Goal: Task Accomplishment & Management: Manage account settings

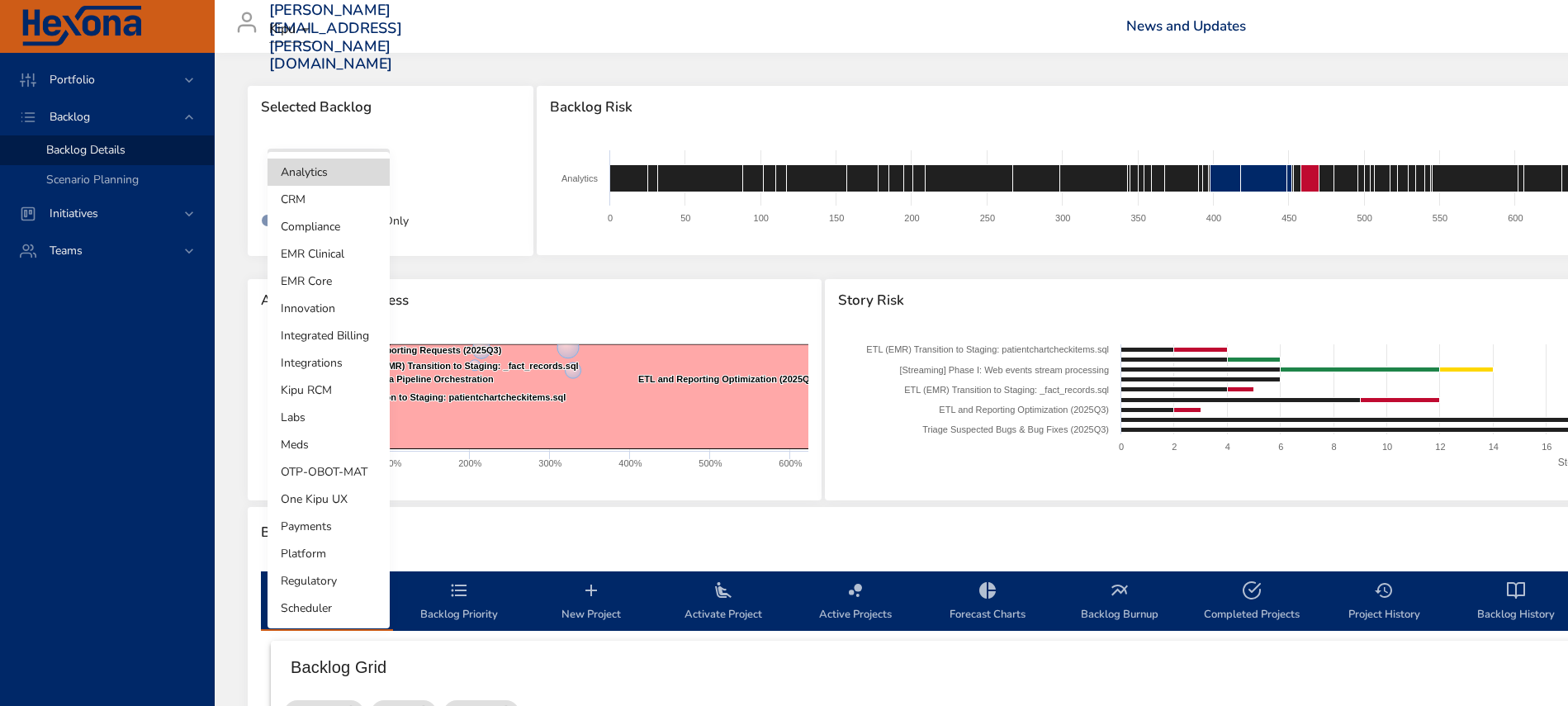
click at [356, 172] on body "Portfolio Backlog Backlog Details Scenario Planning Initiatives Teams [PERSON_N…" at bounding box center [784, 353] width 1568 height 706
click at [304, 450] on li "Meds" at bounding box center [328, 445] width 122 height 28
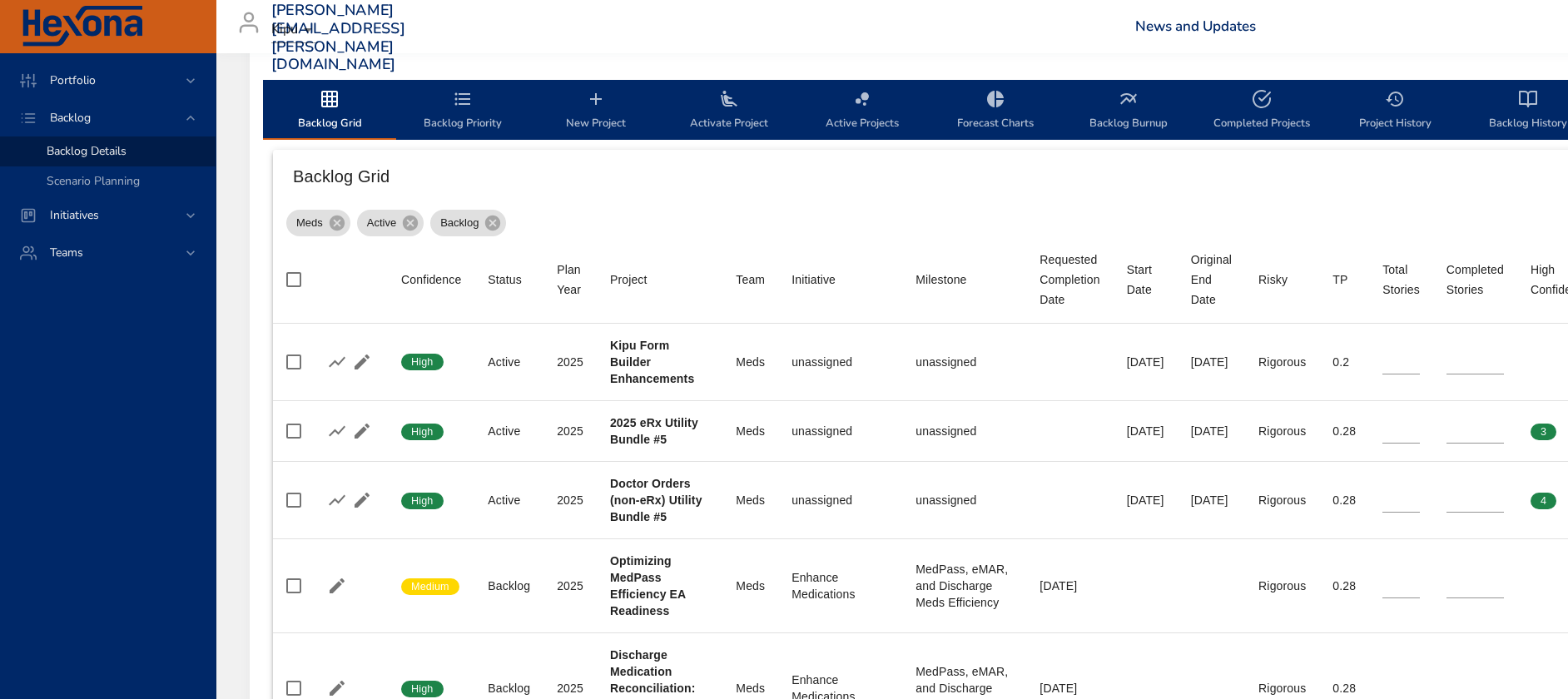
scroll to position [585, 0]
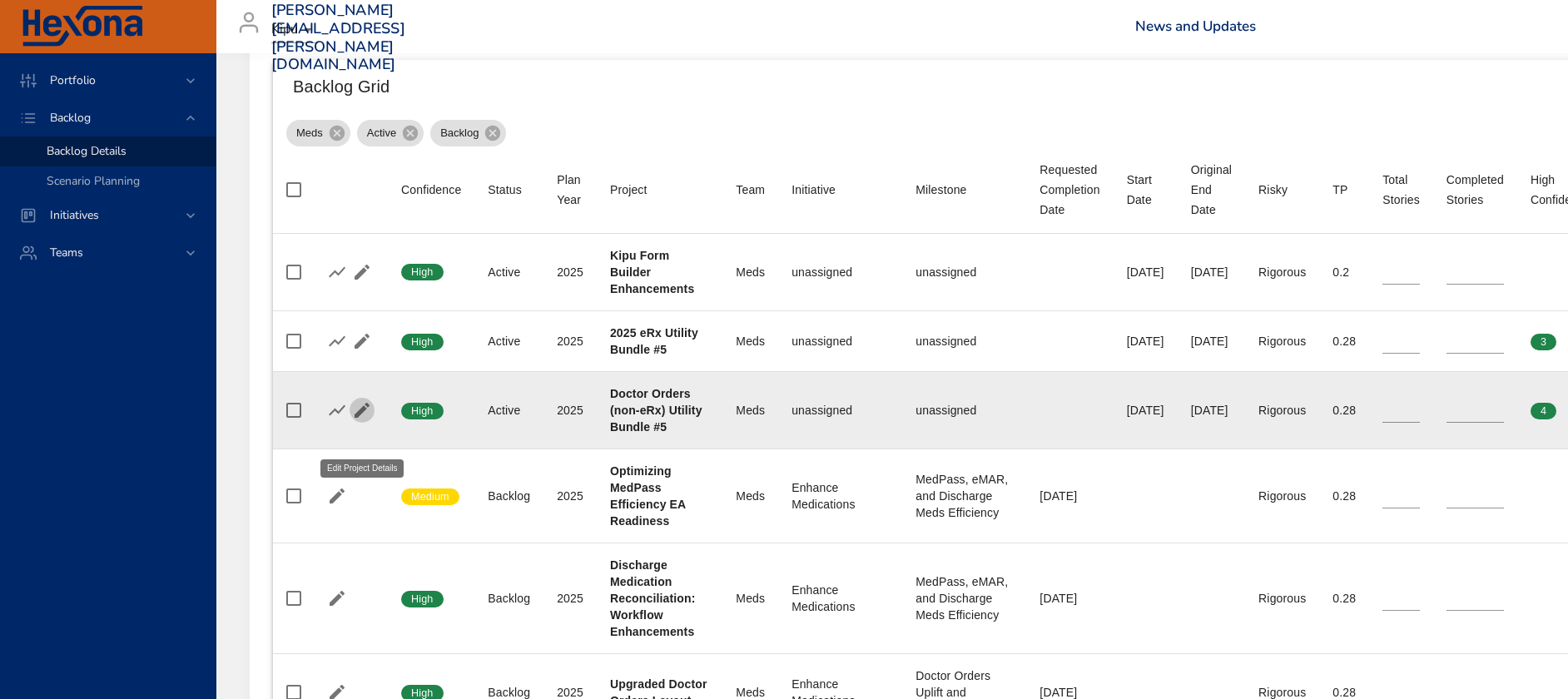
click at [359, 417] on icon "button" at bounding box center [362, 410] width 15 height 15
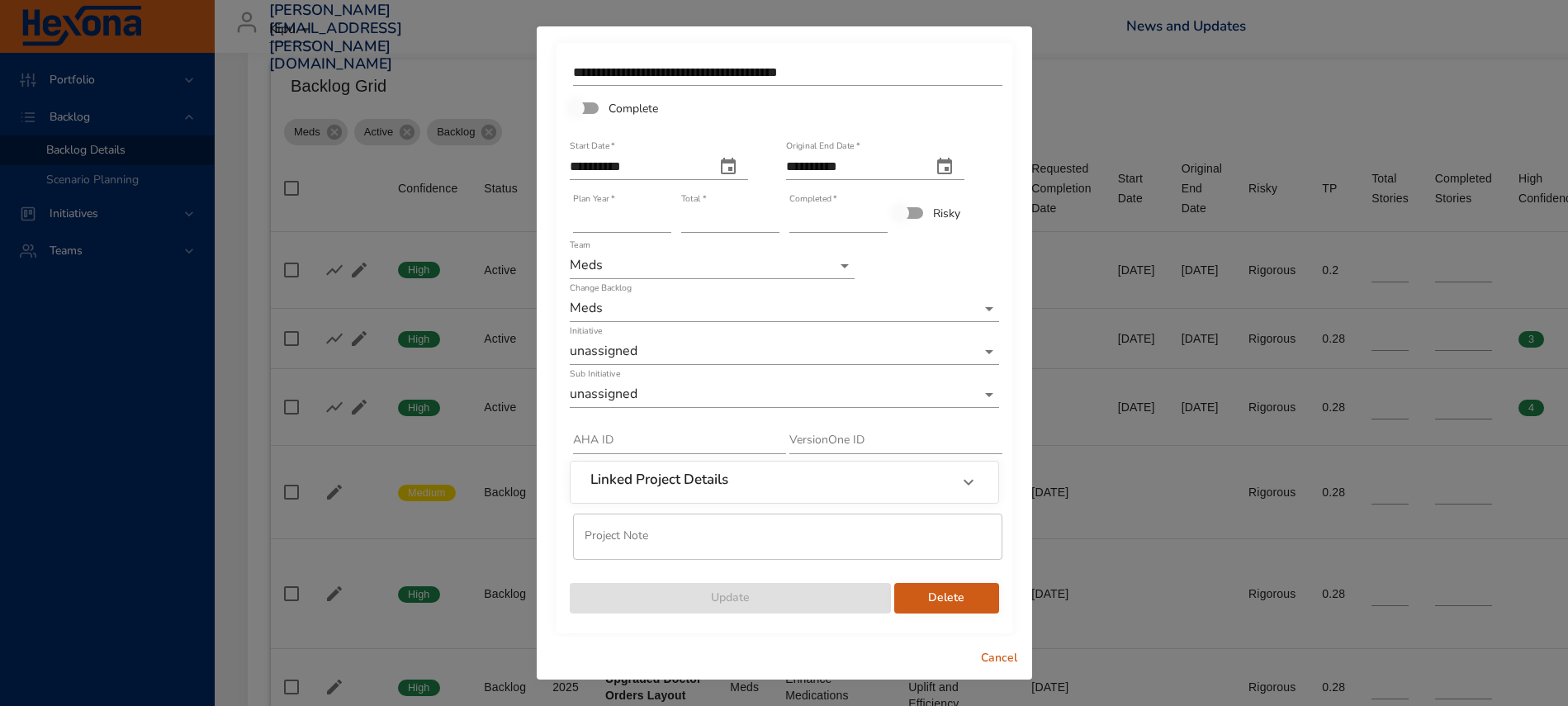
click at [765, 214] on input "*" at bounding box center [729, 219] width 98 height 27
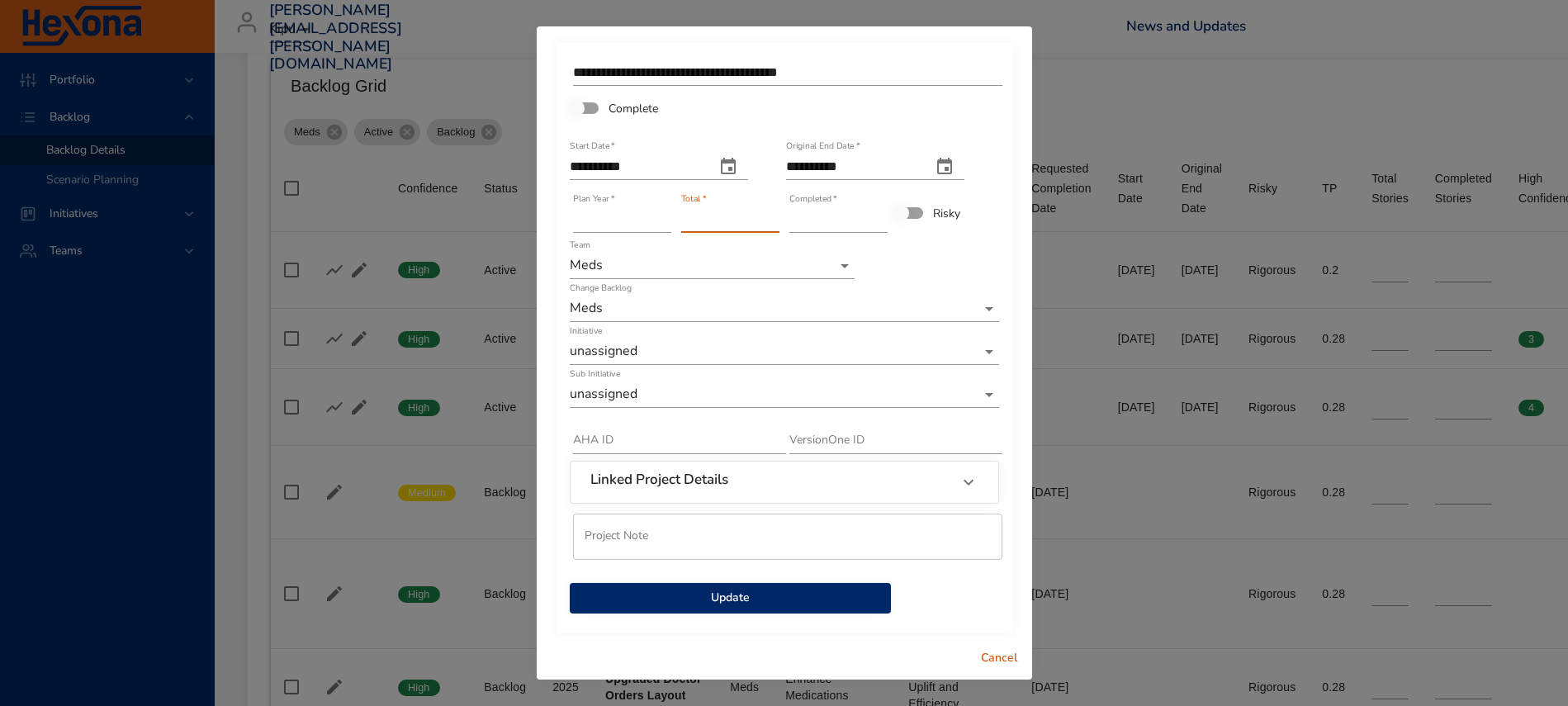
click at [765, 214] on input "*" at bounding box center [729, 219] width 98 height 27
click at [765, 214] on input "**" at bounding box center [729, 219] width 98 height 27
drag, startPoint x: 695, startPoint y: 221, endPoint x: 656, endPoint y: 224, distance: 39.1
click at [656, 224] on div "**********" at bounding box center [784, 335] width 433 height 561
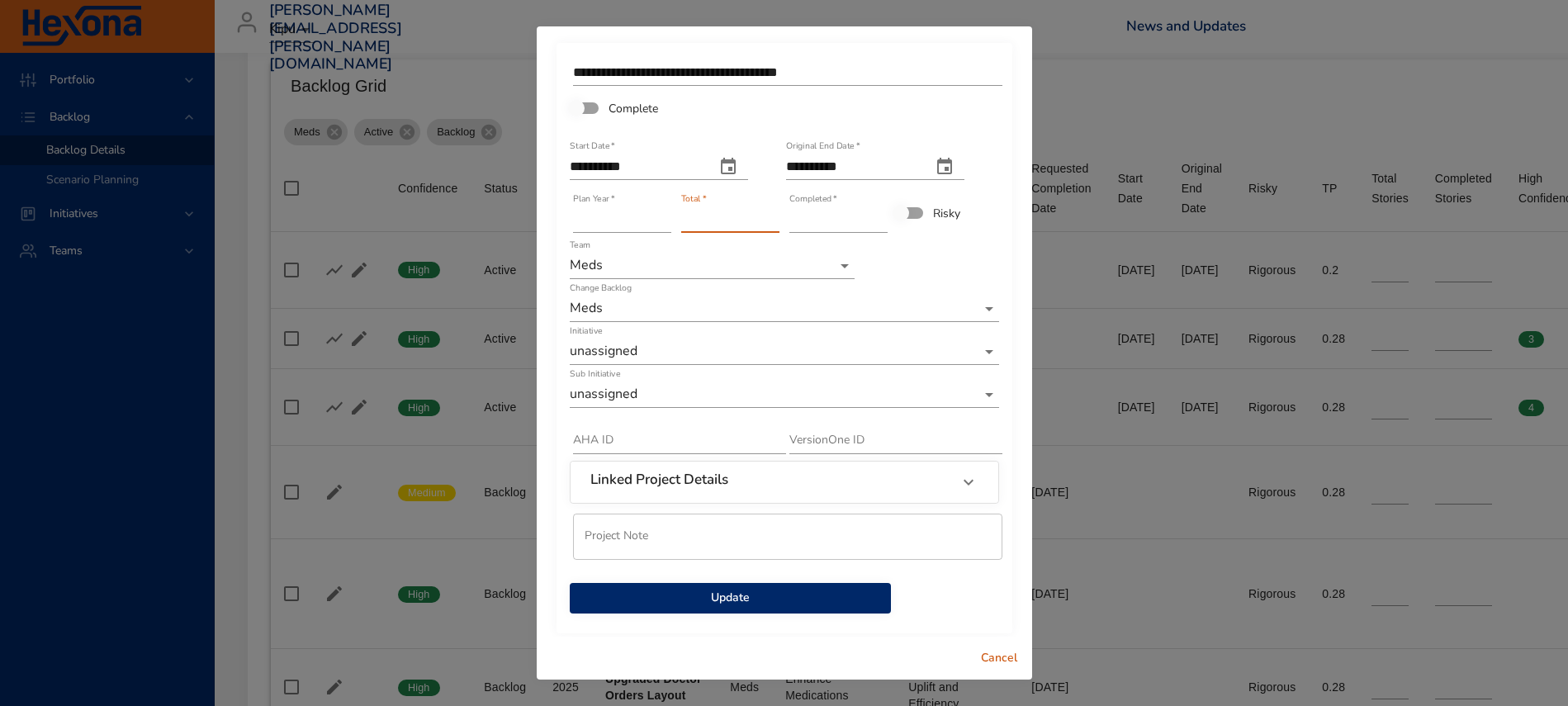
type input "**"
click at [807, 221] on input "*" at bounding box center [838, 219] width 98 height 27
drag, startPoint x: 806, startPoint y: 221, endPoint x: 762, endPoint y: 218, distance: 44.1
click at [762, 218] on div "**********" at bounding box center [784, 335] width 433 height 561
type input "**"
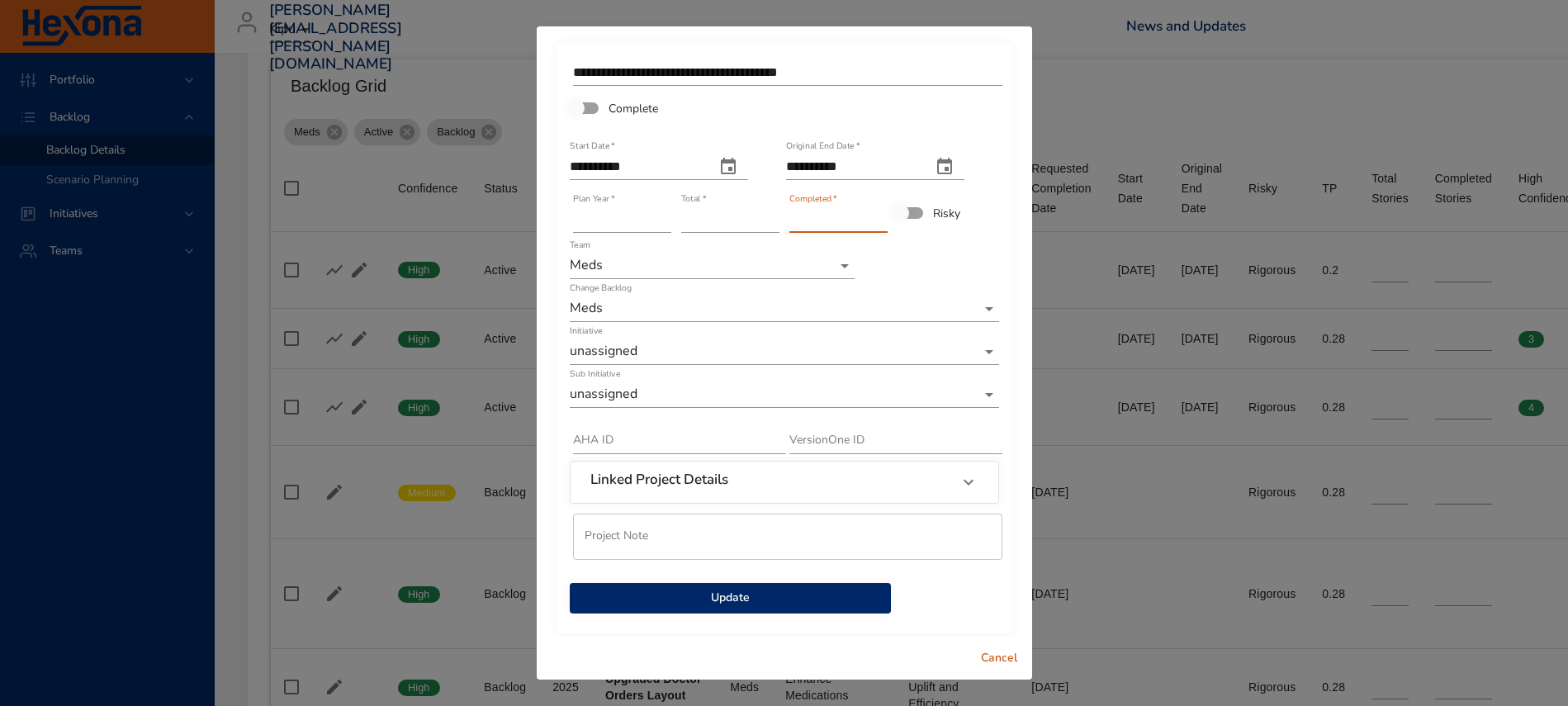
click at [770, 599] on span "Update" at bounding box center [730, 598] width 295 height 21
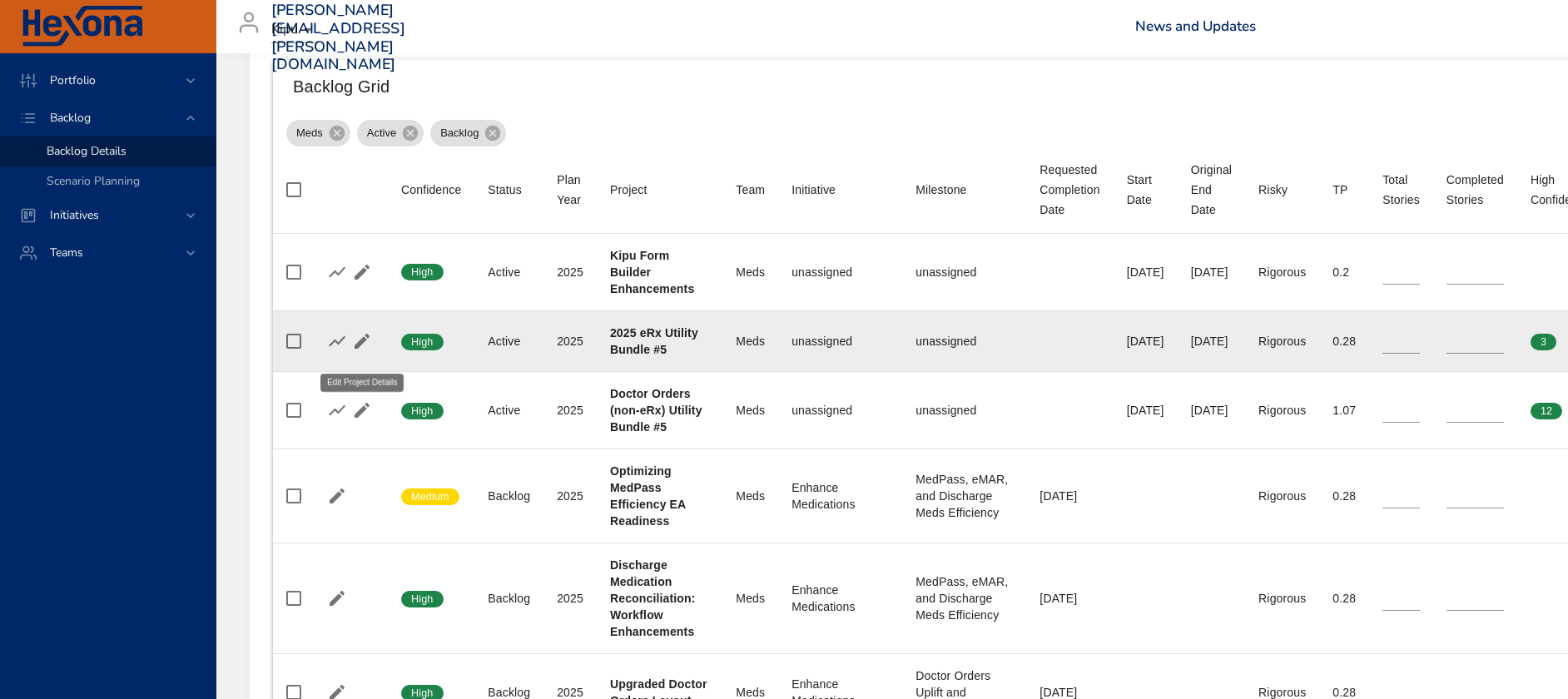
click at [362, 351] on icon "button" at bounding box center [362, 342] width 20 height 20
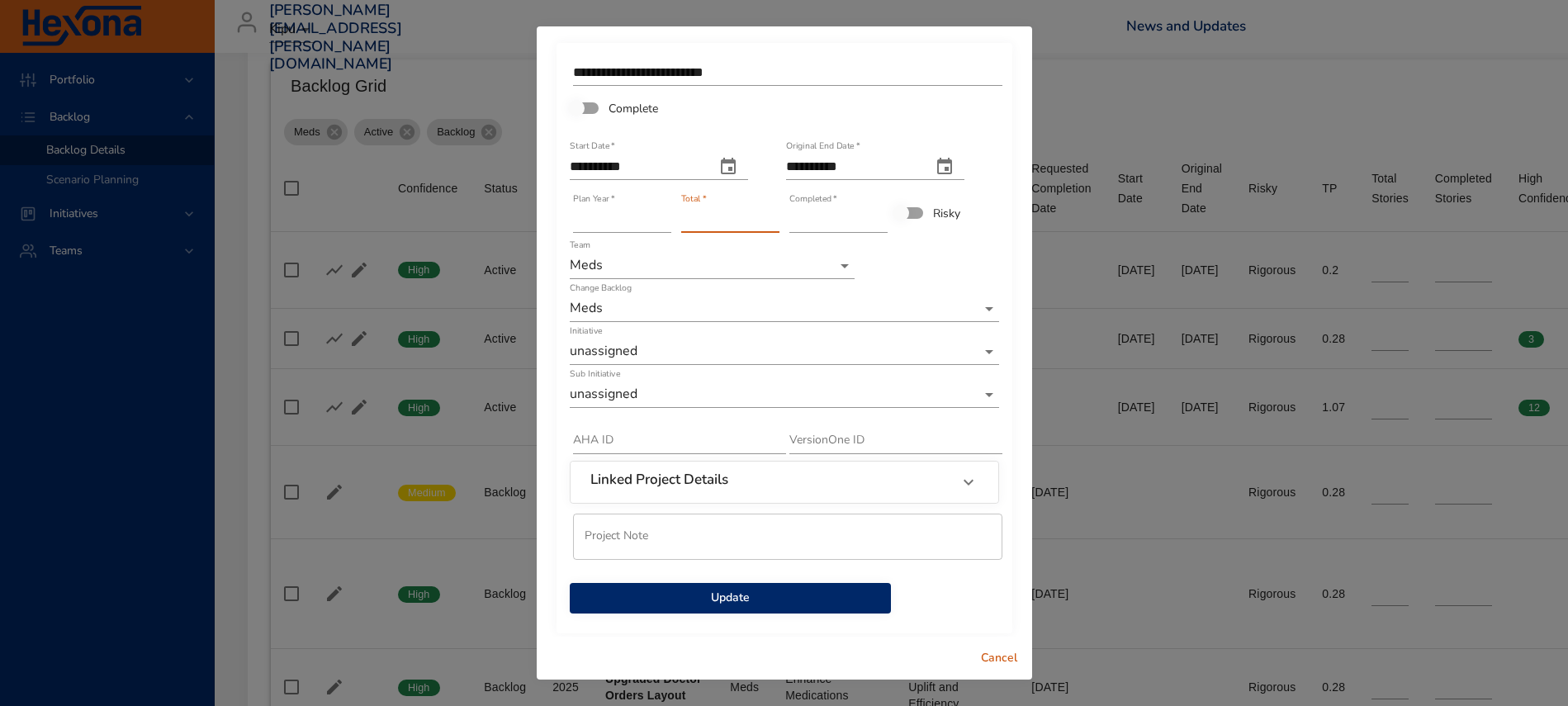
click at [765, 223] on input "*" at bounding box center [729, 219] width 98 height 27
type input "*"
click at [765, 223] on input "*" at bounding box center [729, 219] width 98 height 27
type input "*"
click at [869, 215] on input "*" at bounding box center [838, 219] width 98 height 27
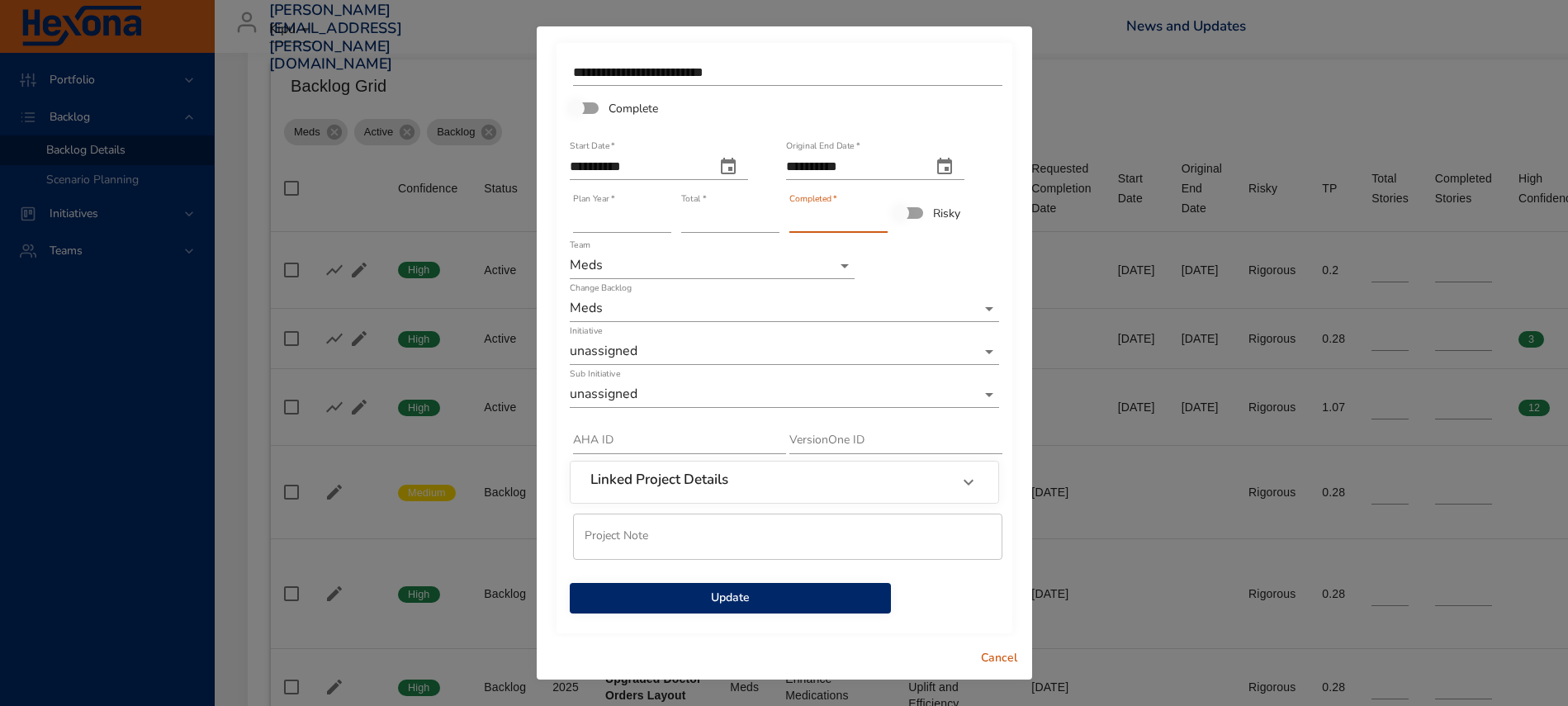
click at [702, 601] on span "Update" at bounding box center [730, 598] width 295 height 21
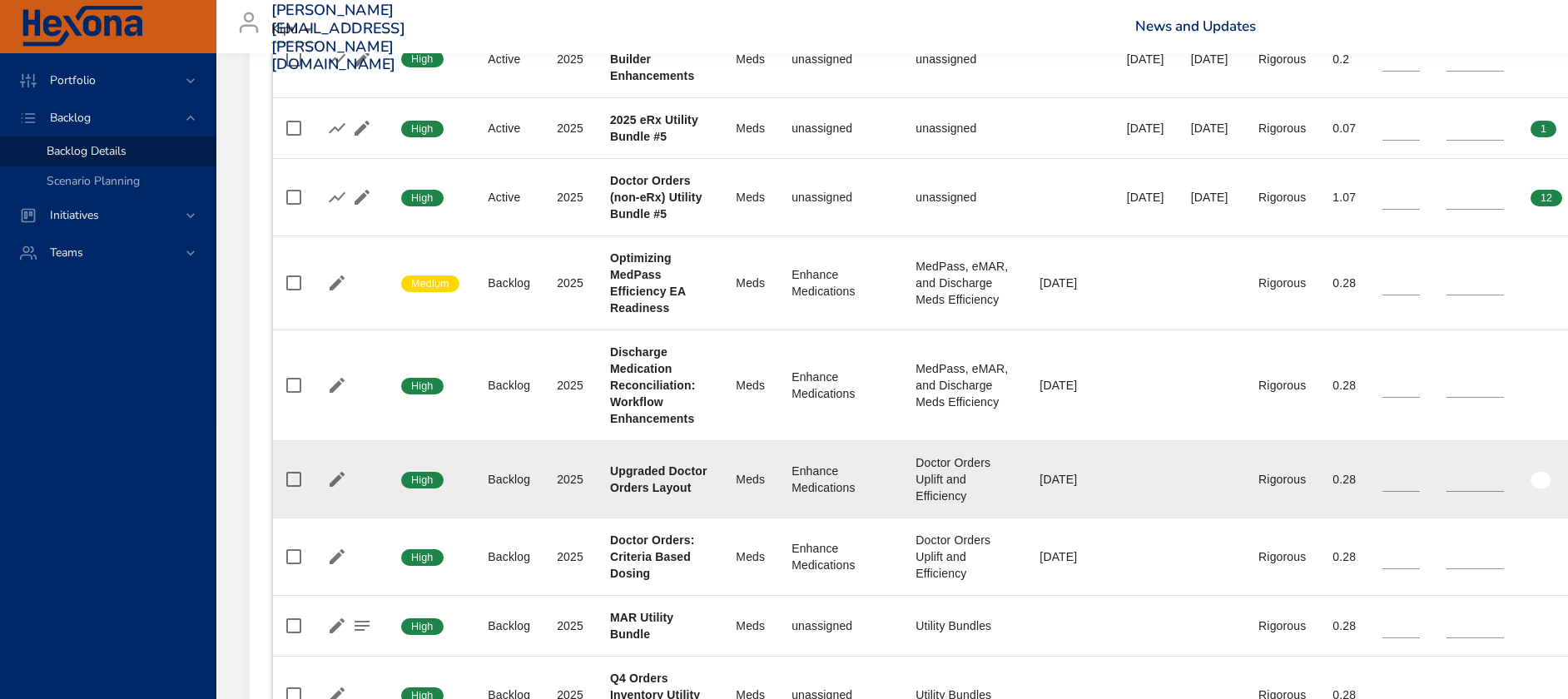
scroll to position [801, 0]
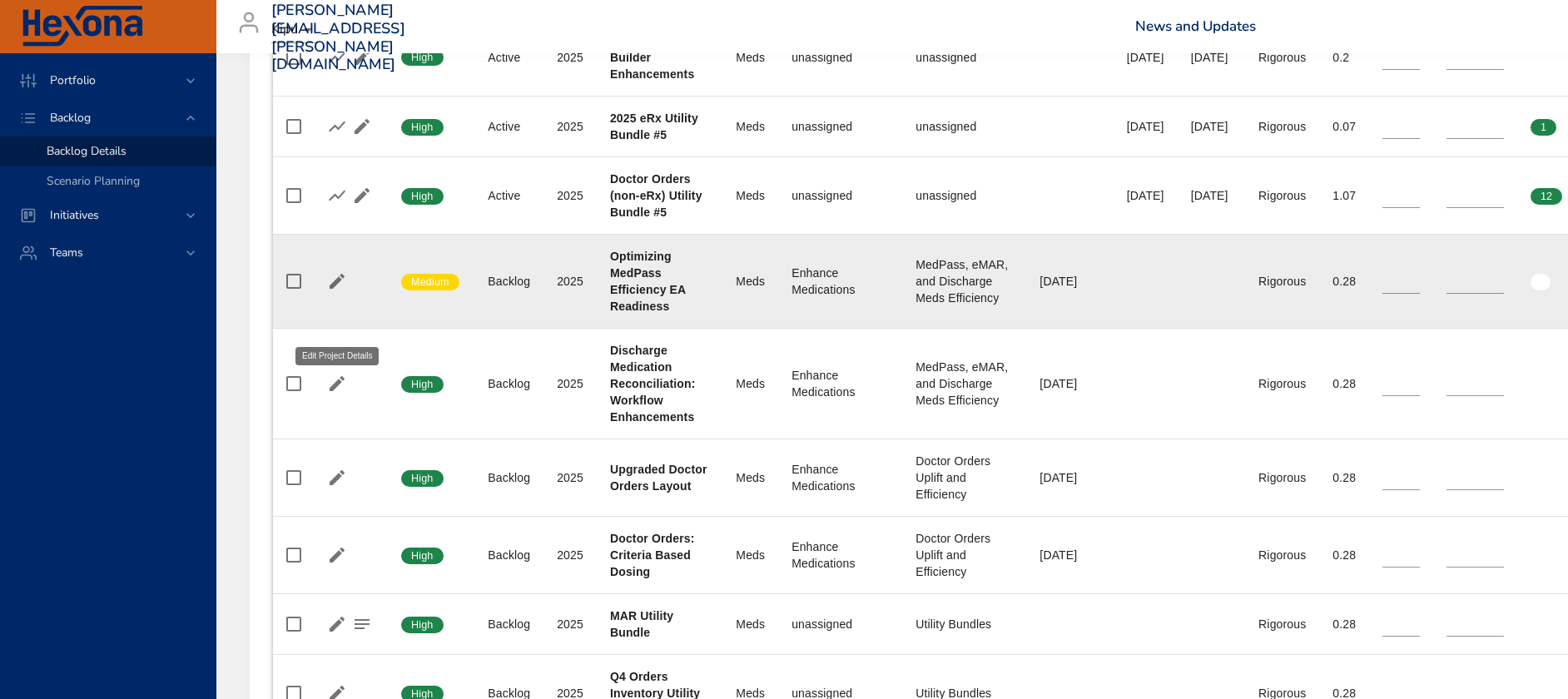
click at [337, 289] on icon "button" at bounding box center [337, 281] width 15 height 15
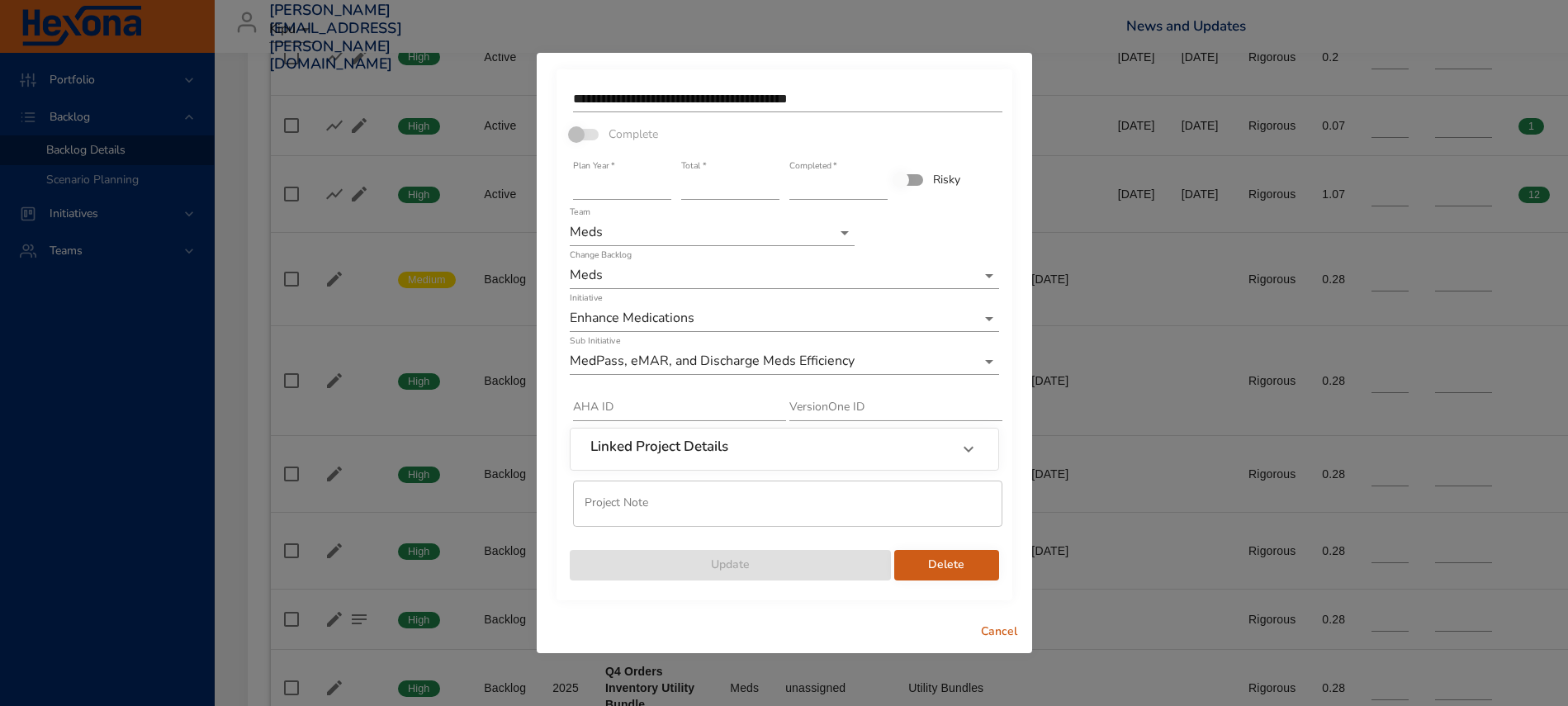
click at [881, 183] on input "*" at bounding box center [838, 186] width 98 height 27
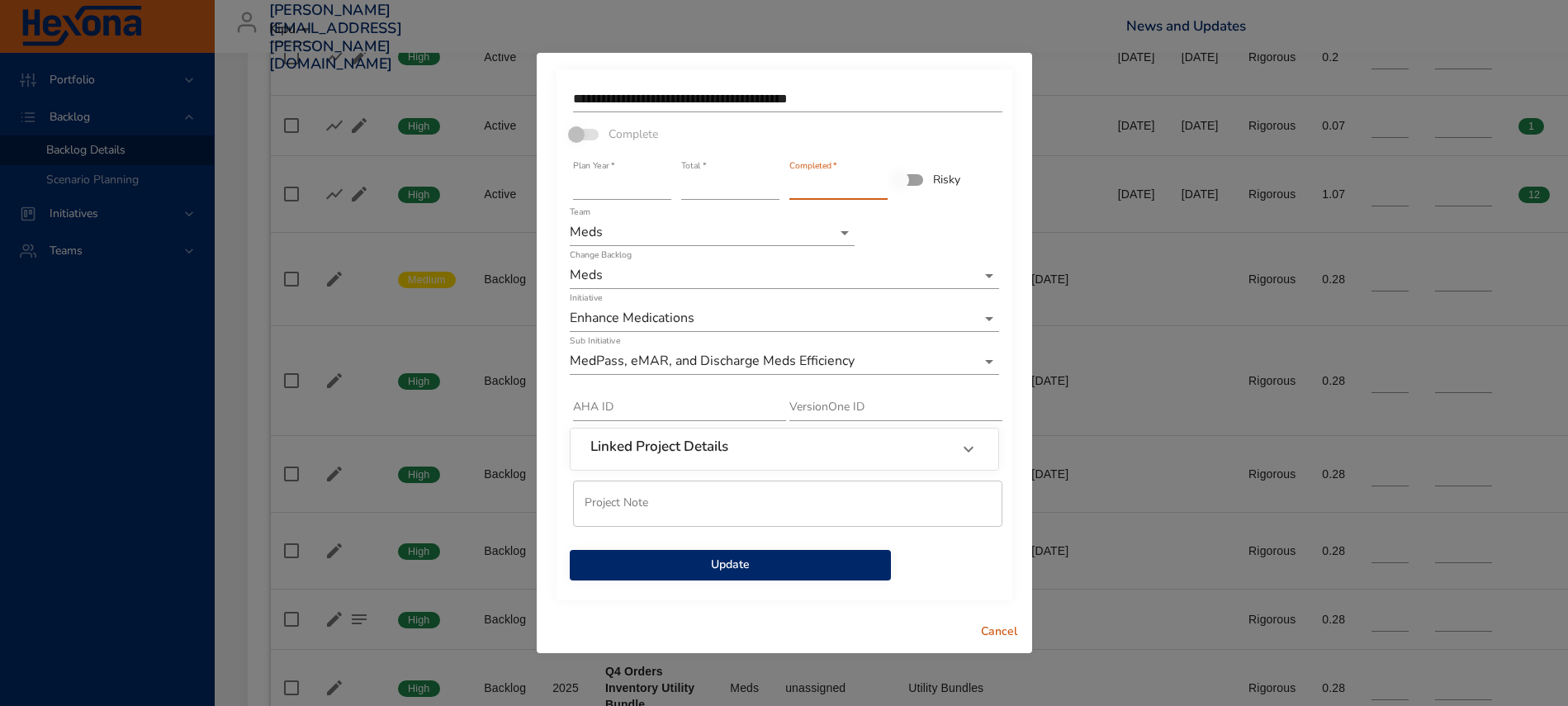
click at [880, 183] on input "*" at bounding box center [838, 186] width 98 height 27
type input "*"
click at [880, 183] on input "*" at bounding box center [838, 186] width 98 height 27
click at [578, 138] on span at bounding box center [584, 135] width 28 height 12
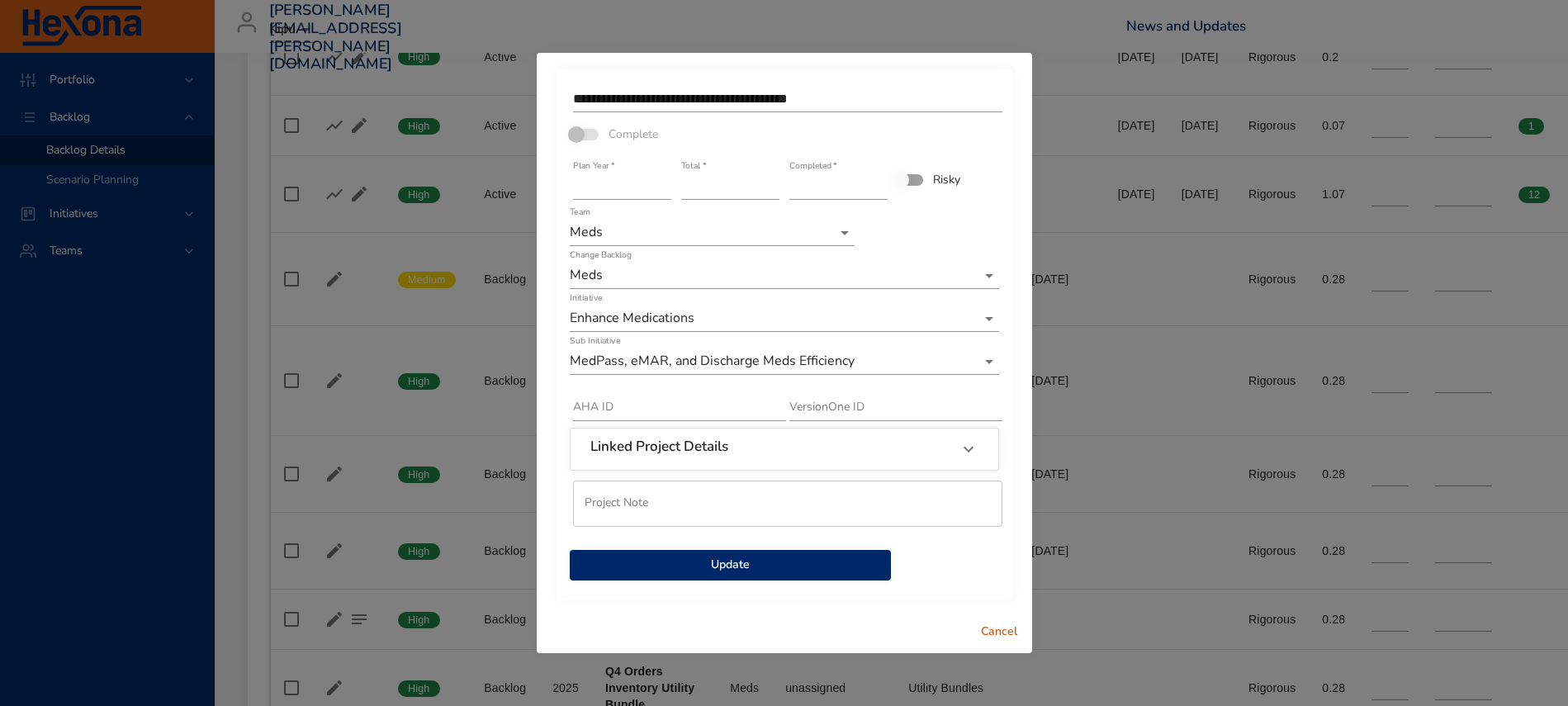
click at [576, 136] on span at bounding box center [584, 135] width 28 height 12
click at [795, 568] on span "Update" at bounding box center [730, 565] width 295 height 21
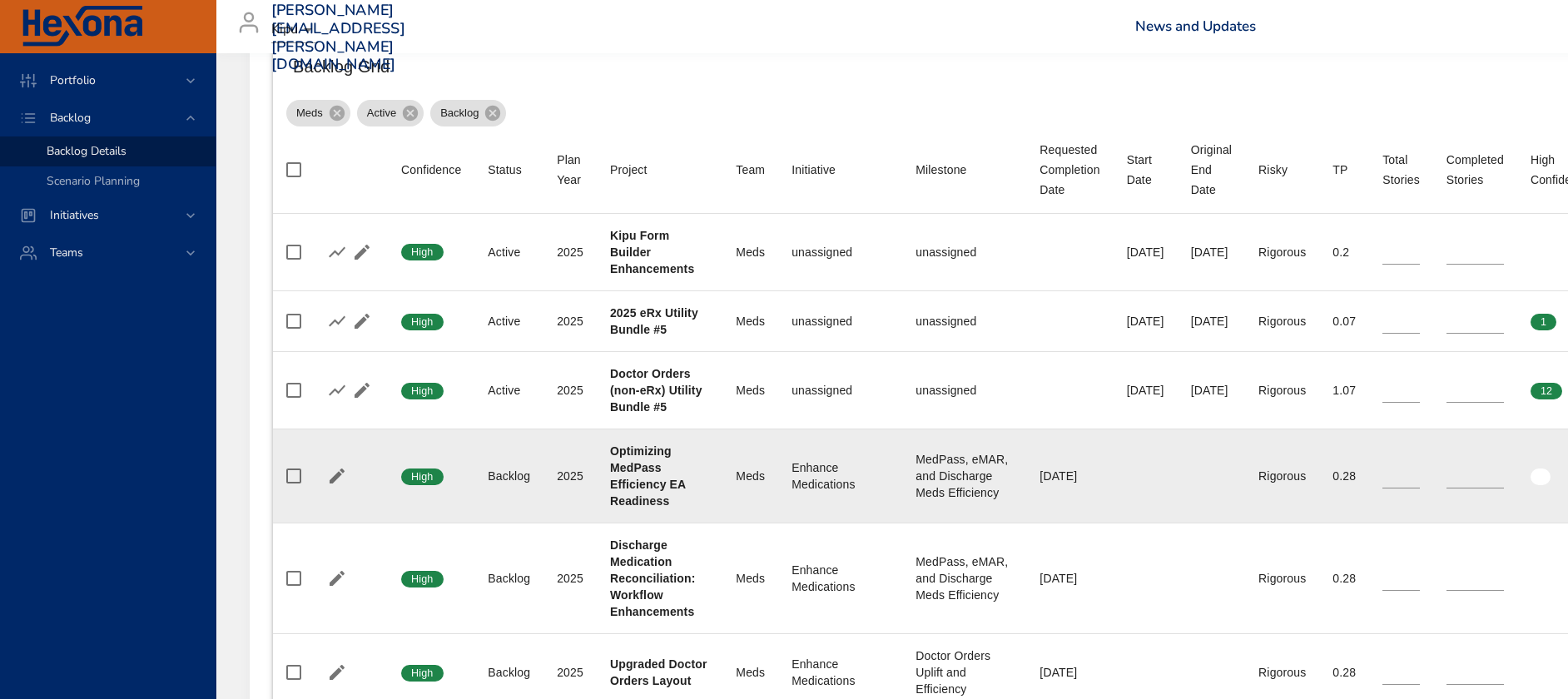
scroll to position [626, 0]
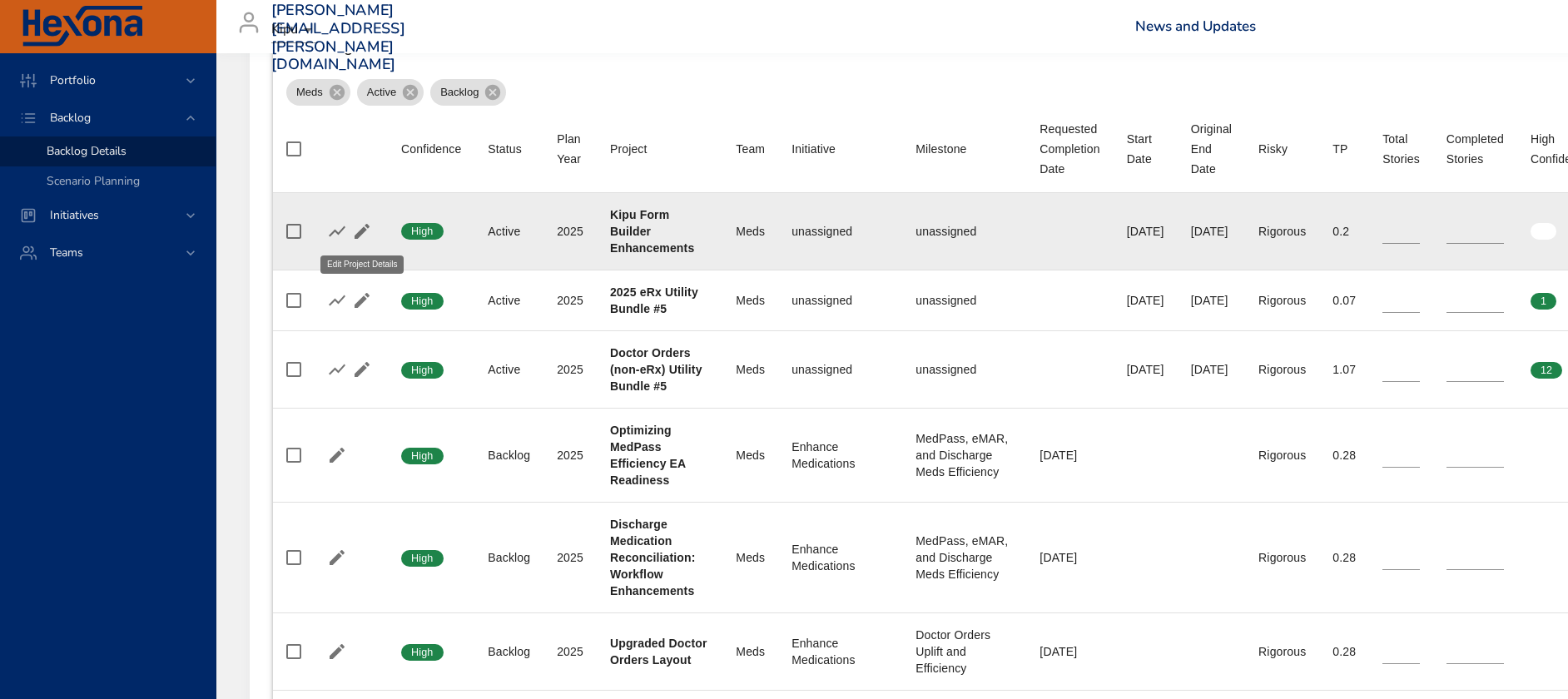
click at [366, 234] on icon "button" at bounding box center [362, 232] width 20 height 20
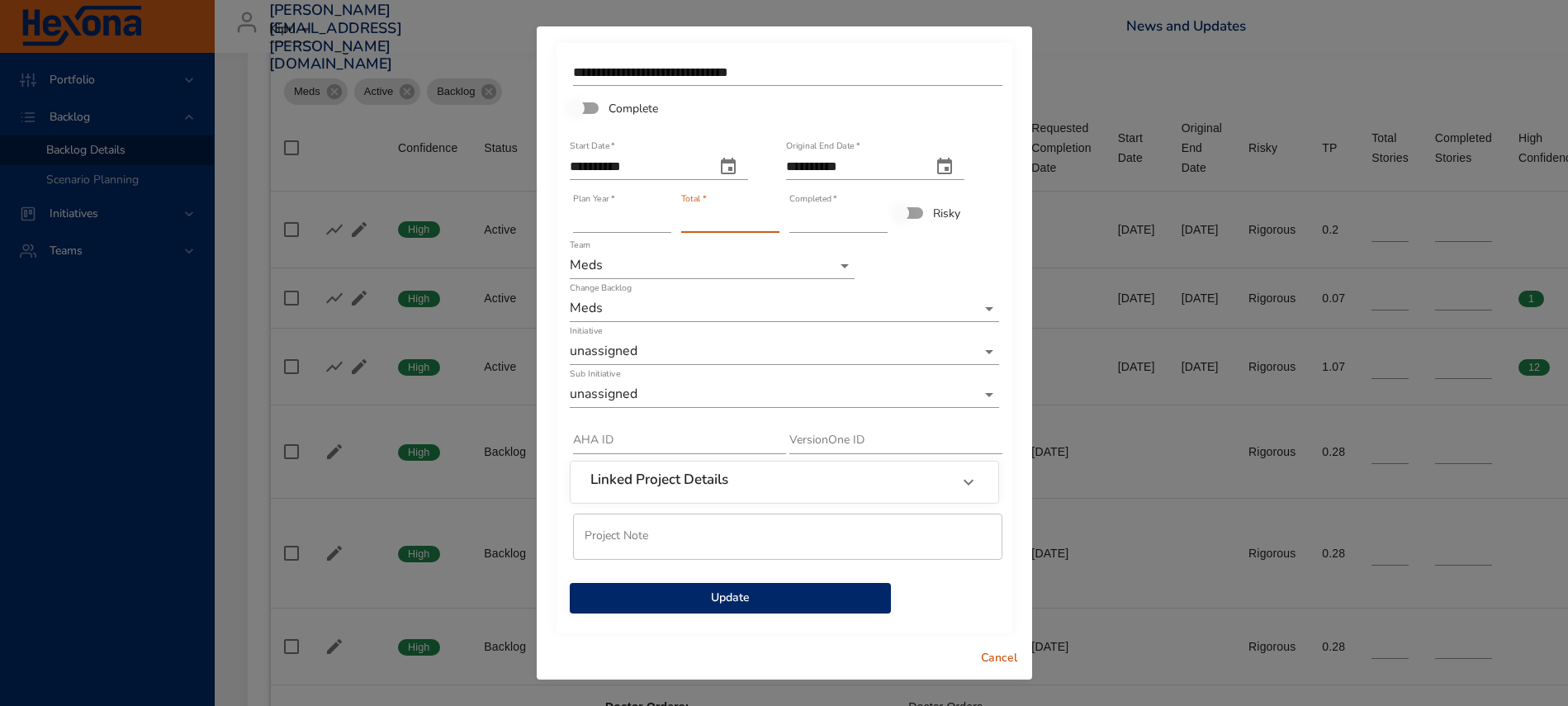
type input "*"
click at [763, 213] on input "*" at bounding box center [729, 219] width 98 height 27
click at [870, 224] on input "*" at bounding box center [838, 219] width 98 height 27
type input "*"
click at [870, 224] on input "*" at bounding box center [838, 219] width 98 height 27
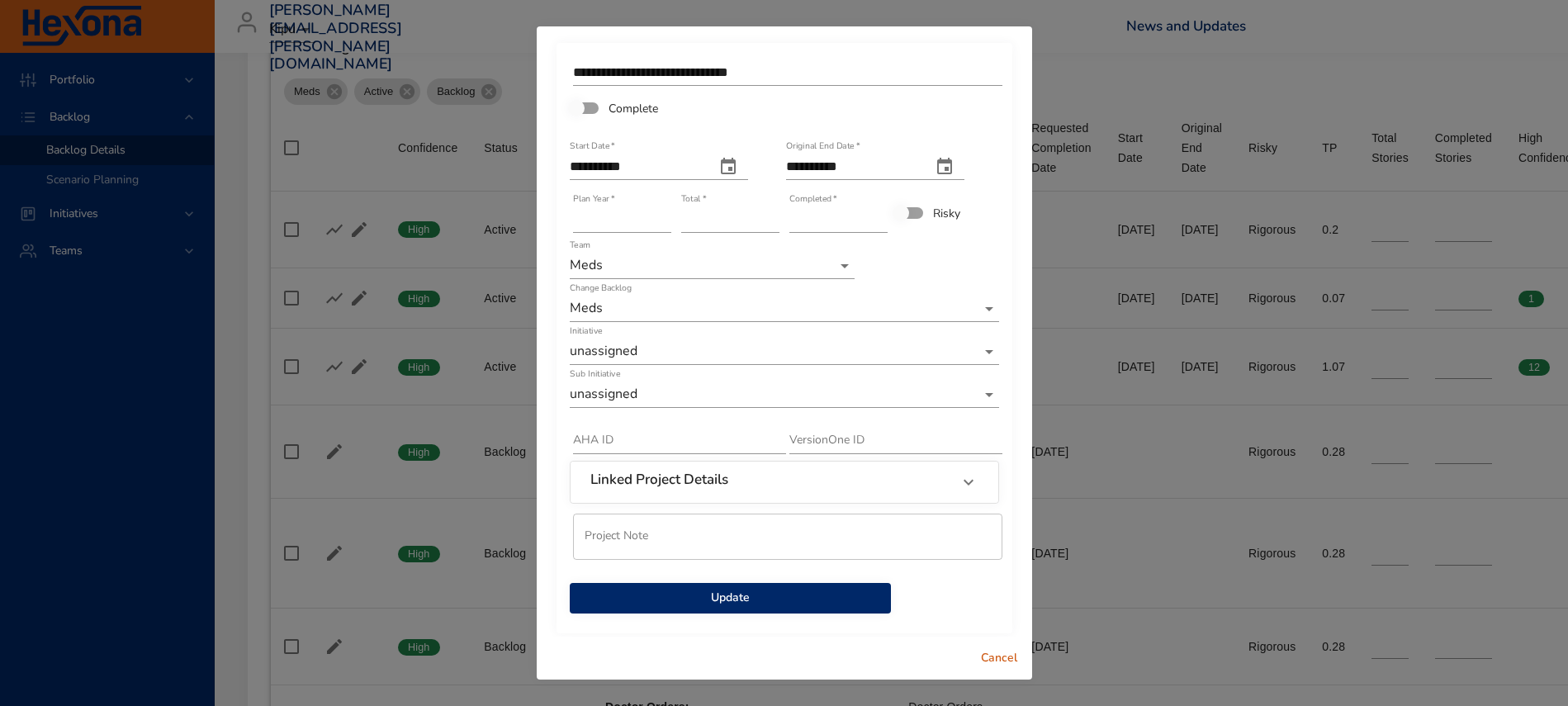
click at [742, 597] on span "Update" at bounding box center [730, 598] width 295 height 21
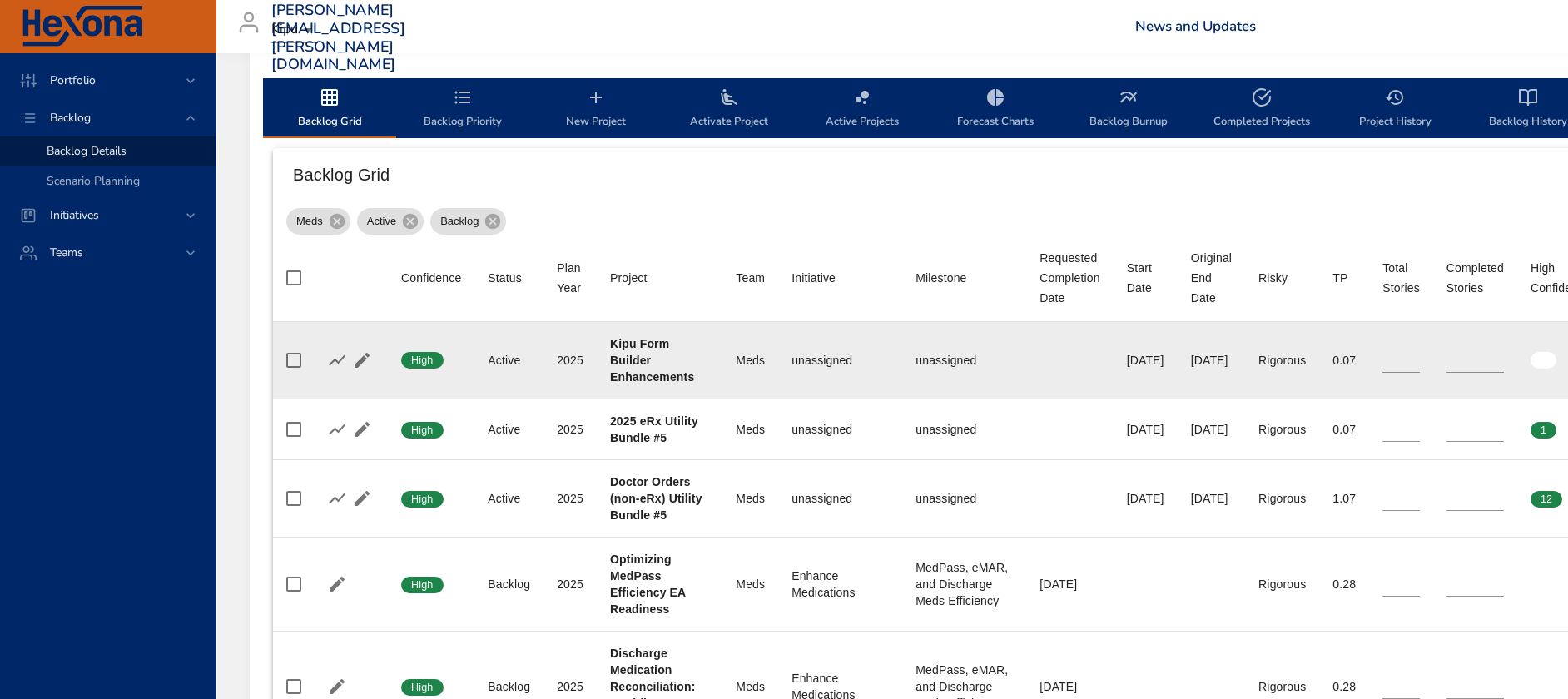
scroll to position [463, 0]
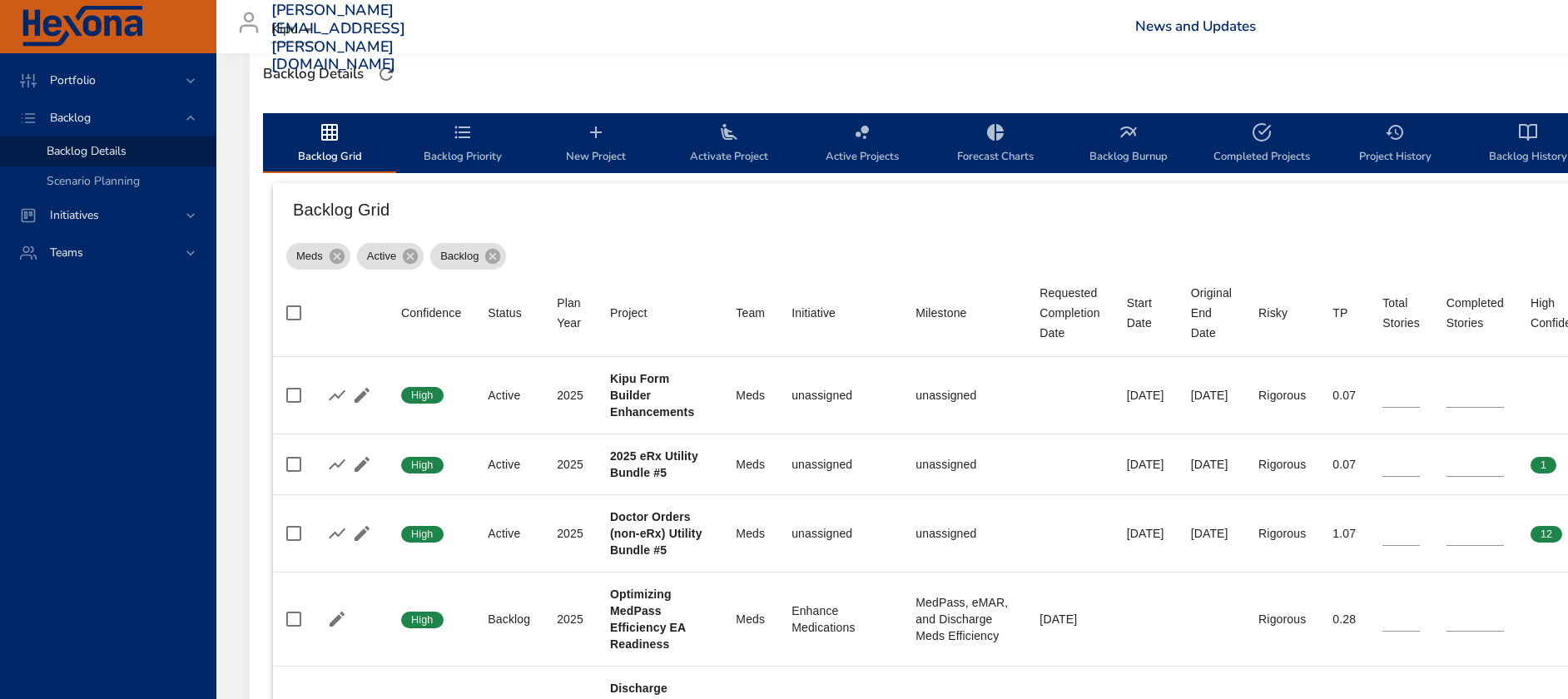
click at [743, 138] on span "Activate Project" at bounding box center [729, 144] width 114 height 44
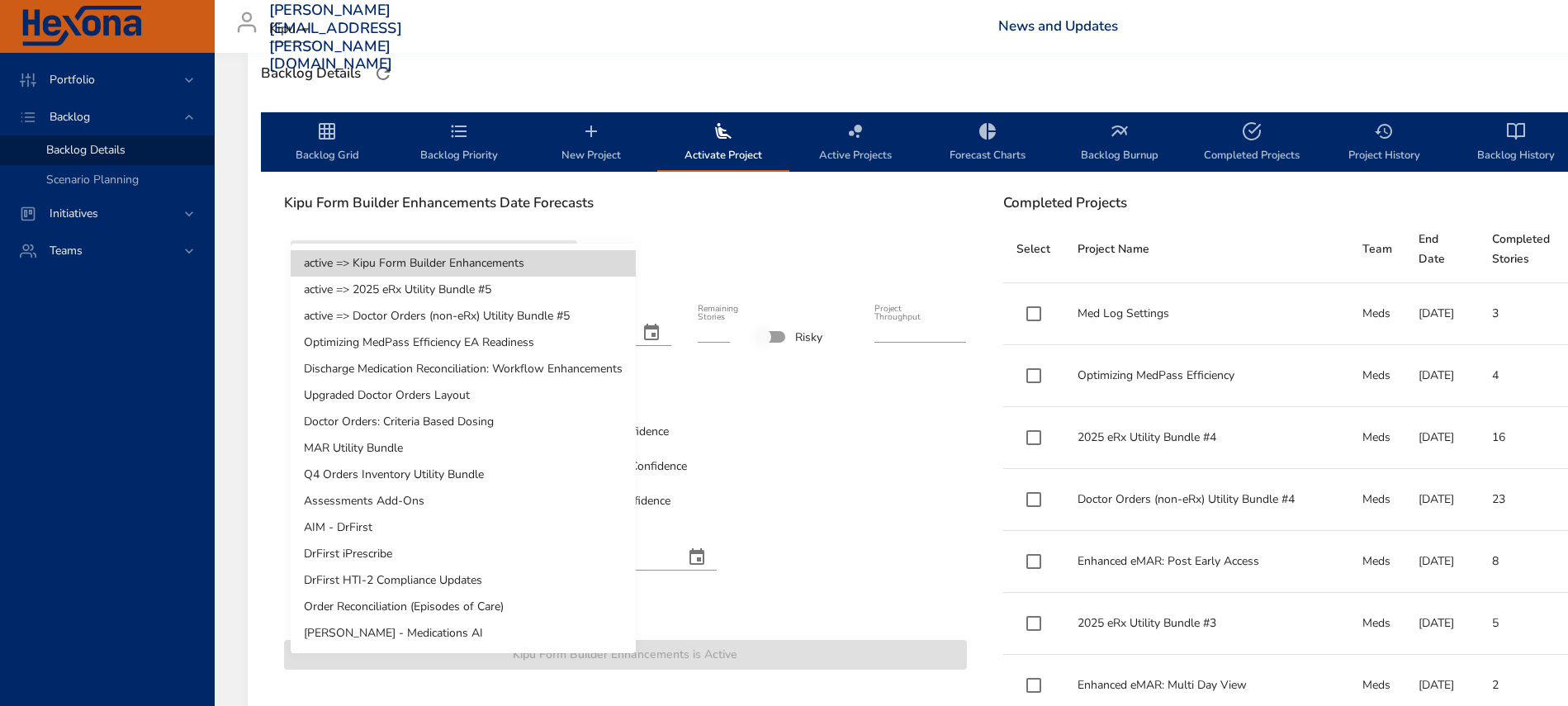
click at [507, 338] on li "Optimizing MedPass Efficiency EA Readiness" at bounding box center [463, 342] width 345 height 27
type input "*"
type input "****"
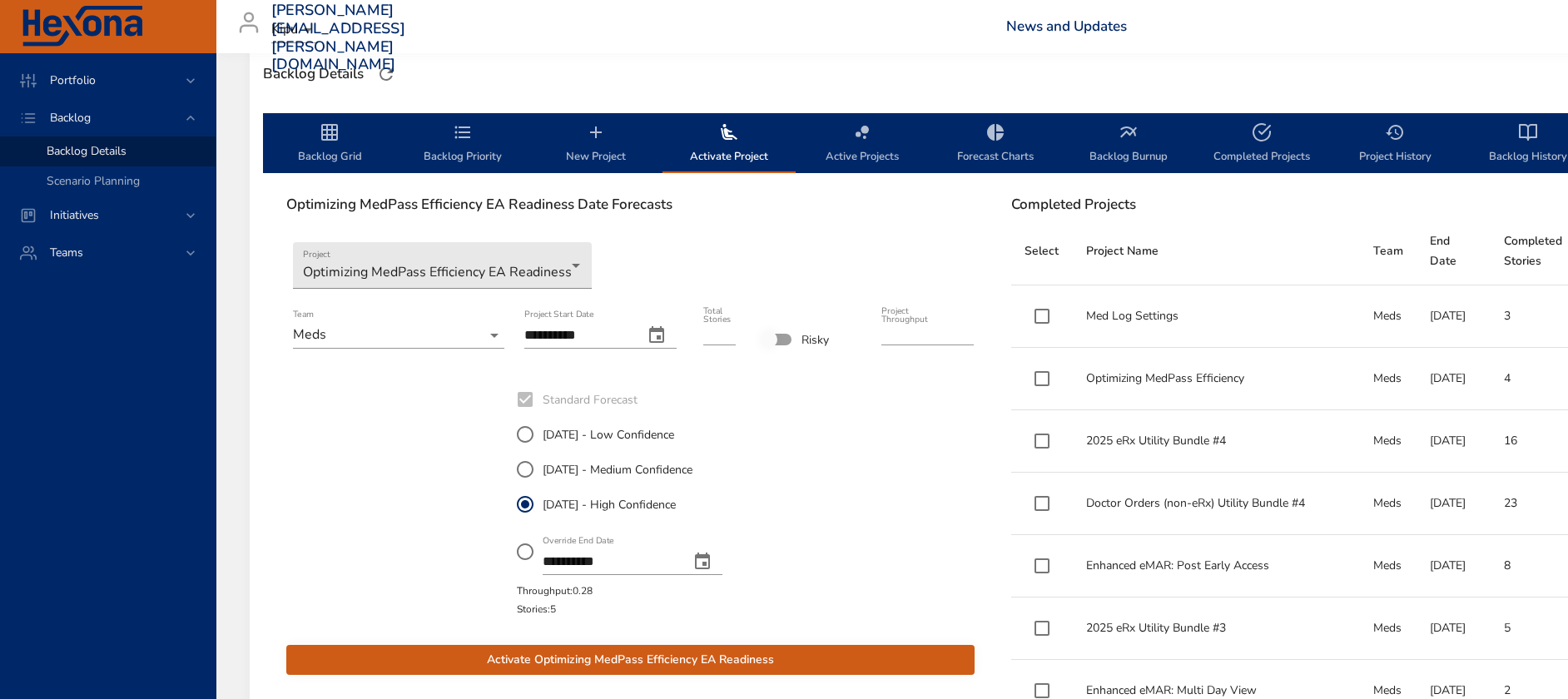
click at [659, 334] on icon "change date" at bounding box center [657, 335] width 20 height 20
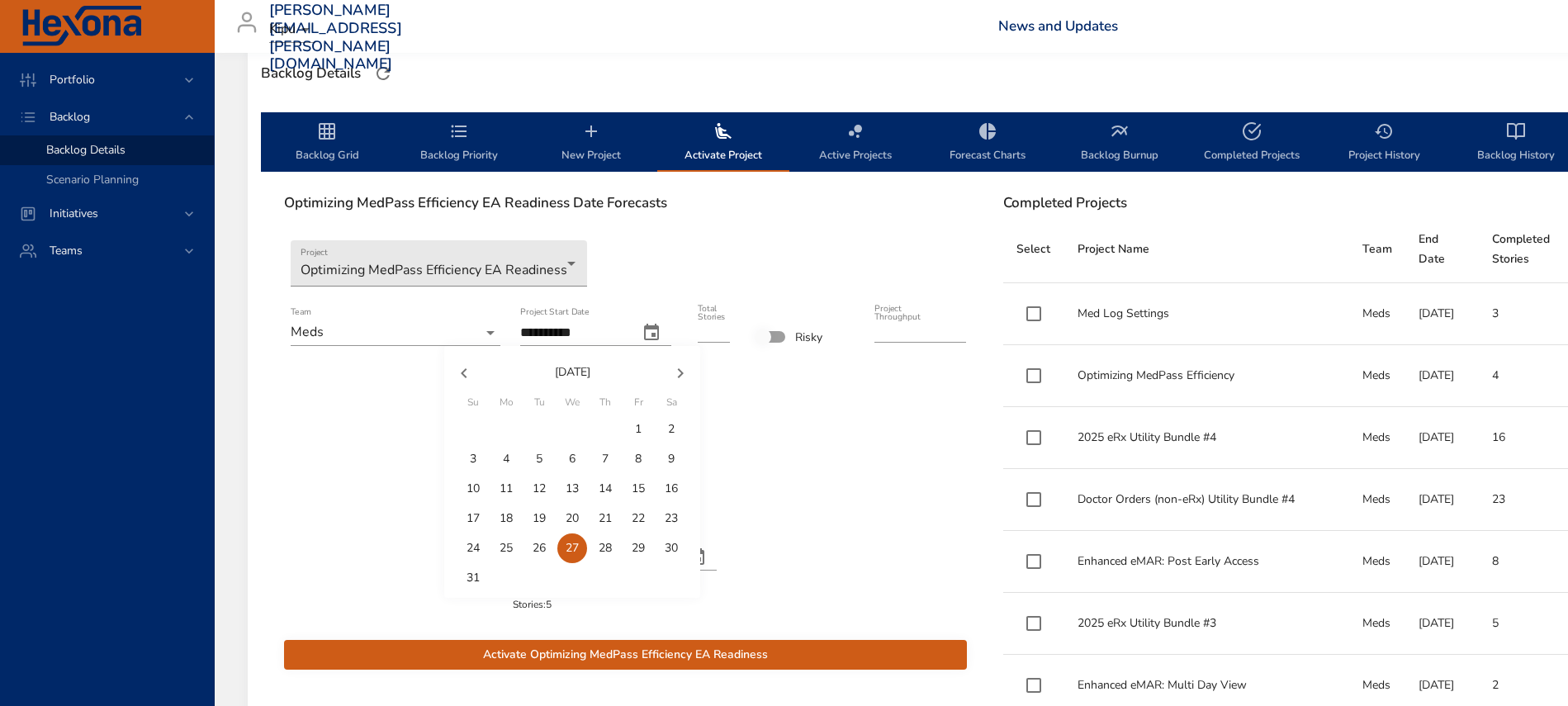
click at [503, 513] on p "18" at bounding box center [506, 519] width 13 height 17
type input "**********"
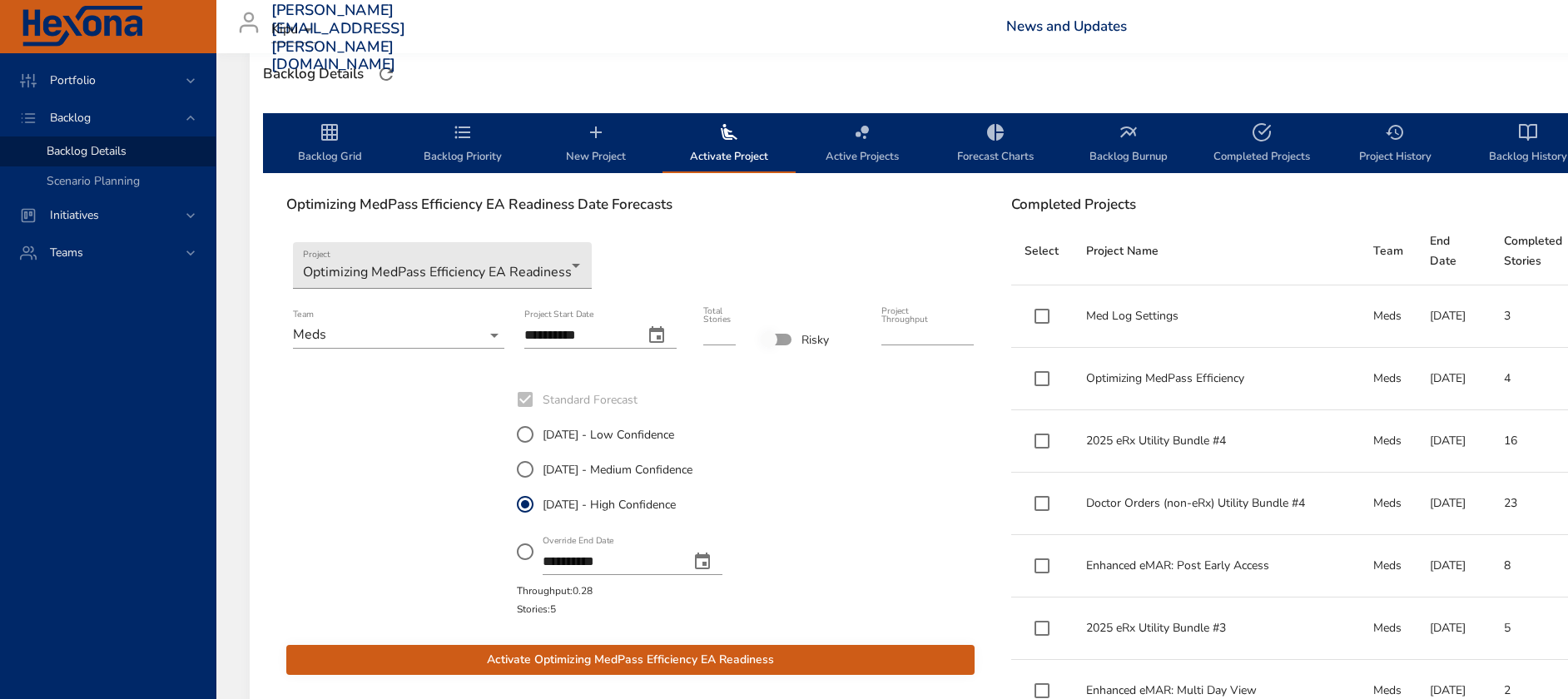
click at [625, 662] on span "Activate Optimizing MedPass Efficiency EA Readiness" at bounding box center [630, 660] width 662 height 21
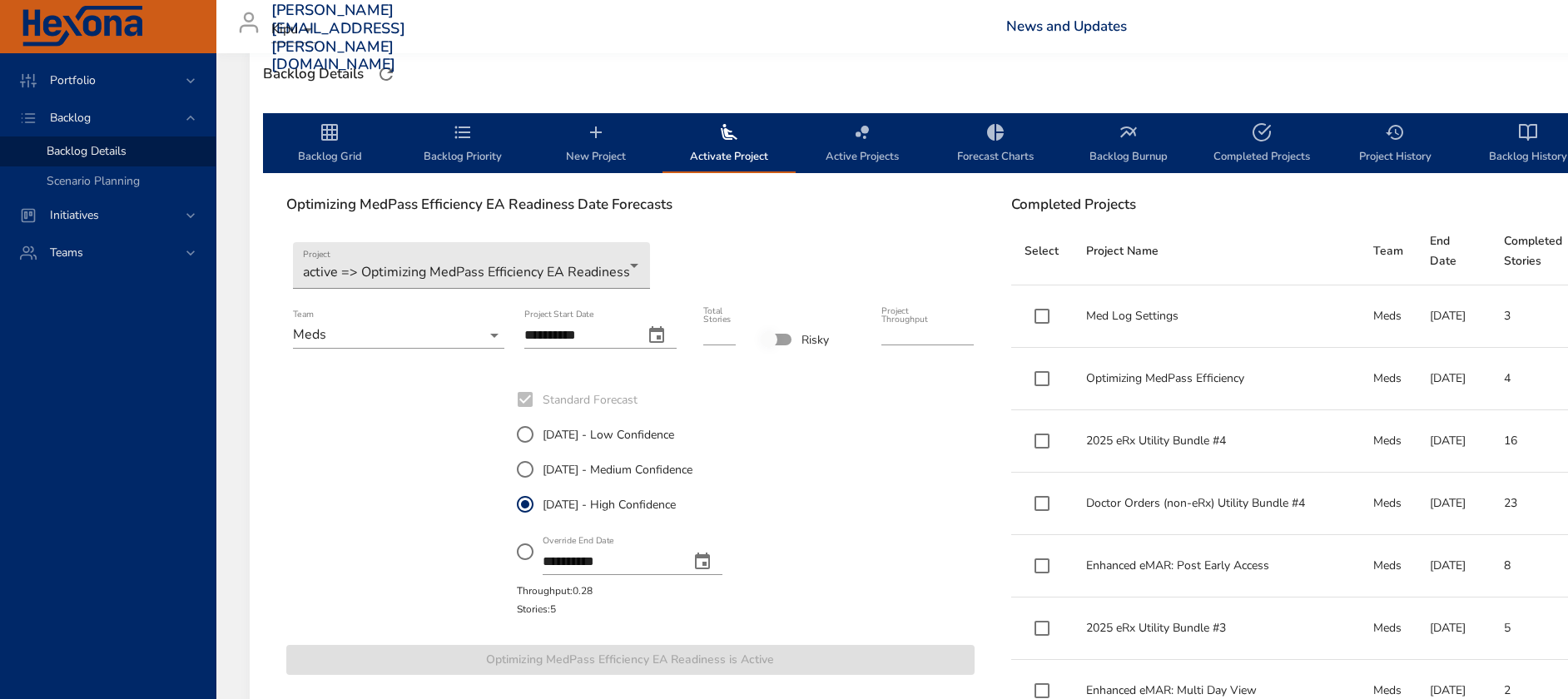
click at [323, 132] on icon "backlog-tab" at bounding box center [330, 132] width 20 height 20
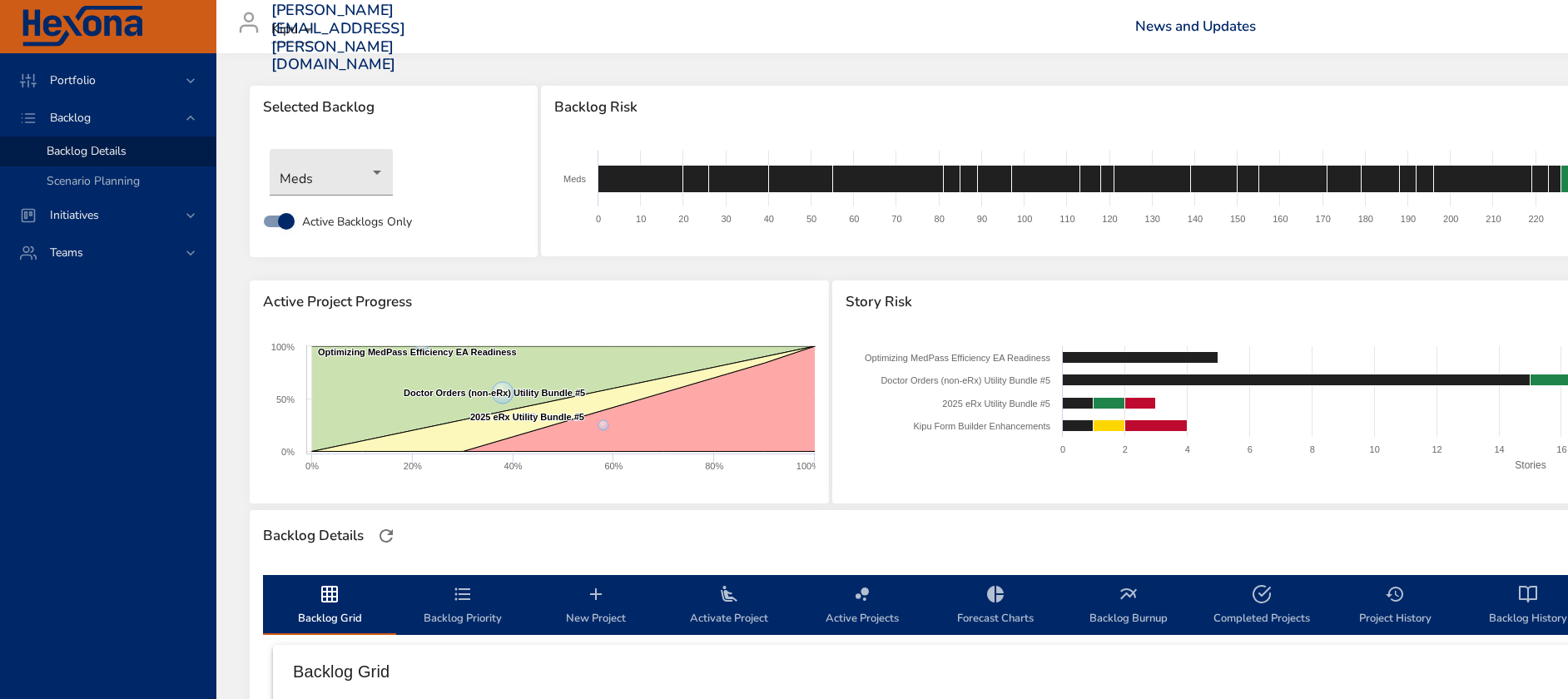
scroll to position [0, 0]
